Goal: Task Accomplishment & Management: Complete application form

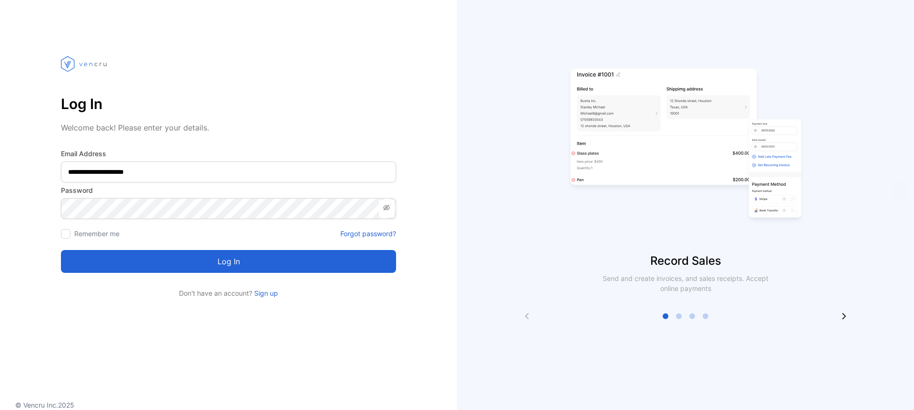
click at [213, 258] on button "Log in" at bounding box center [228, 261] width 335 height 23
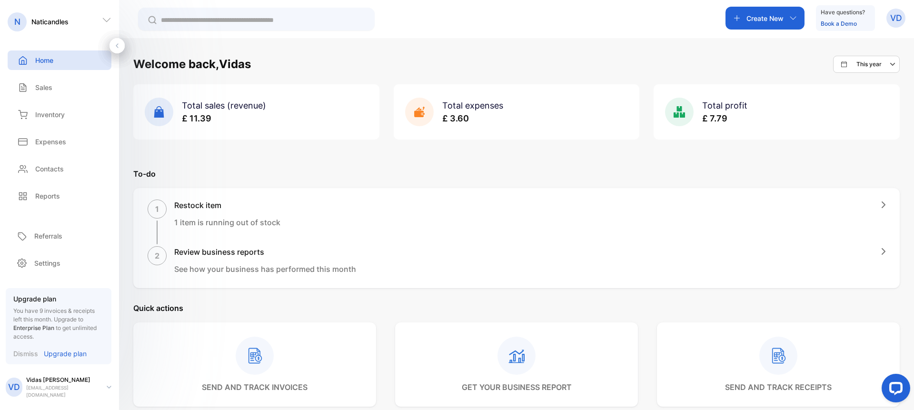
click at [27, 354] on p "Dismiss" at bounding box center [25, 354] width 25 height 10
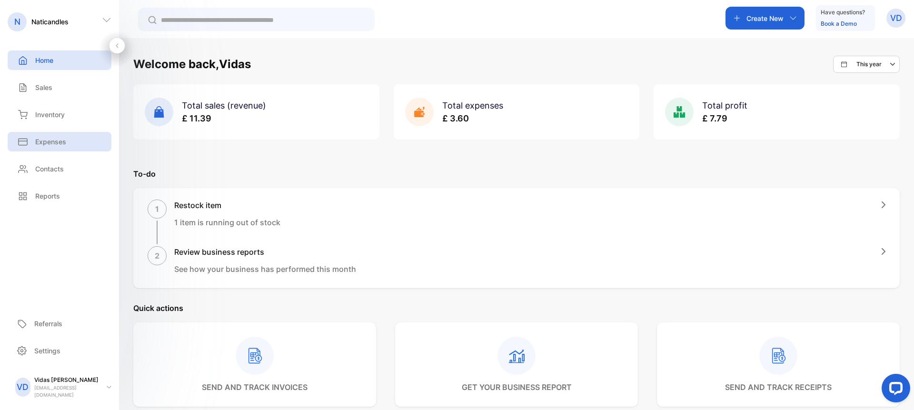
click at [43, 141] on p "Expenses" at bounding box center [50, 142] width 31 height 10
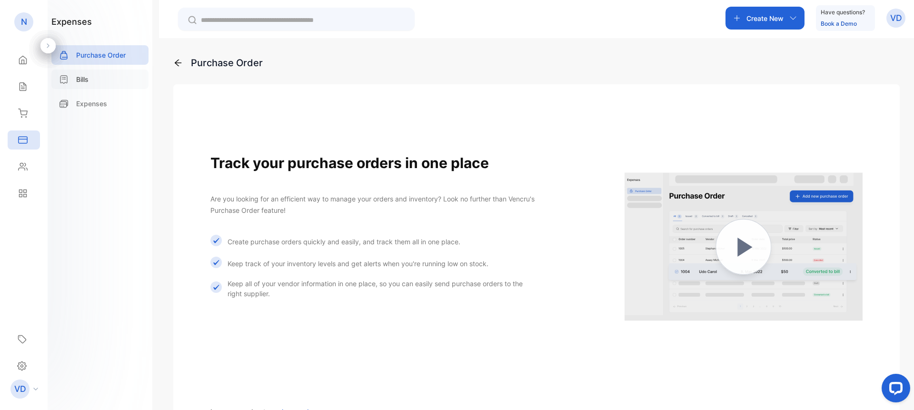
click at [84, 77] on p "Bills" at bounding box center [82, 79] width 12 height 10
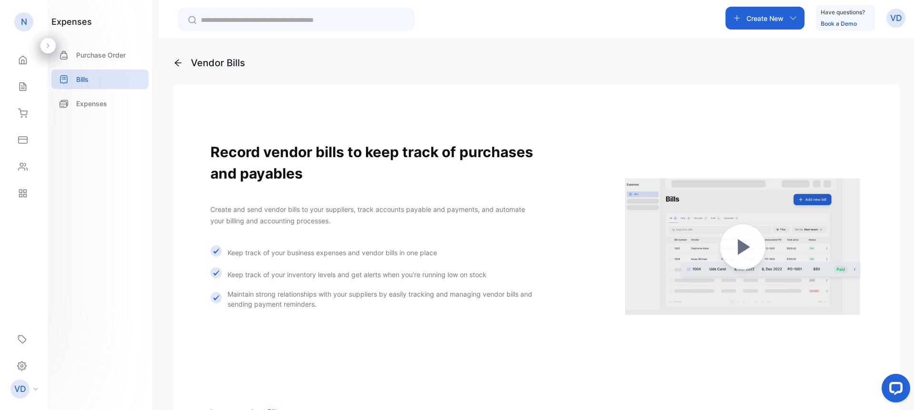
click at [778, 18] on p "Create New" at bounding box center [765, 18] width 37 height 10
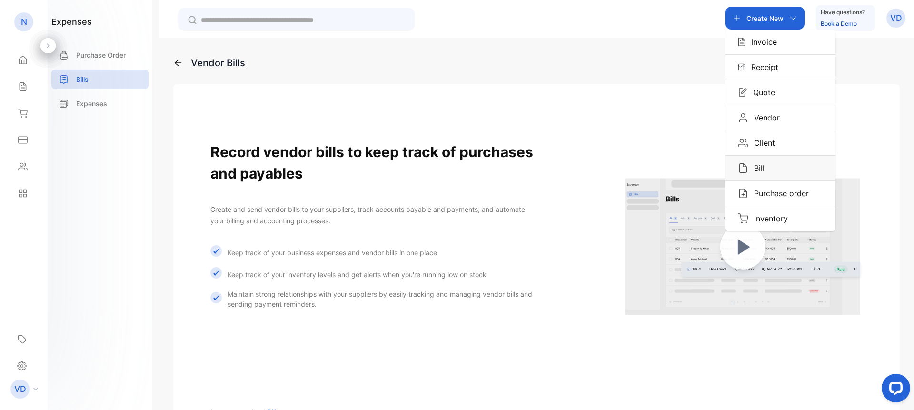
click at [767, 167] on div "Bill" at bounding box center [781, 168] width 110 height 25
